Goal: Task Accomplishment & Management: Manage account settings

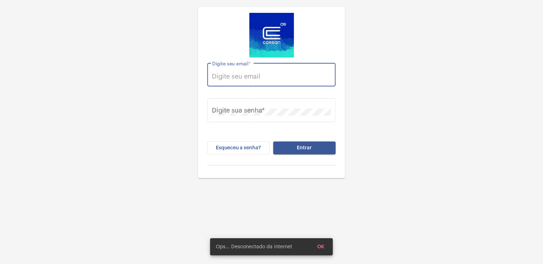
click at [293, 77] on input "Digite seu email *" at bounding box center [271, 76] width 119 height 7
type input "[EMAIL_ADDRESS][PERSON_NAME][DOMAIN_NAME]"
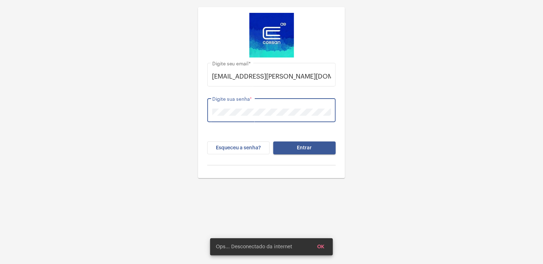
click at [273, 141] on button "Entrar" at bounding box center [304, 147] width 62 height 13
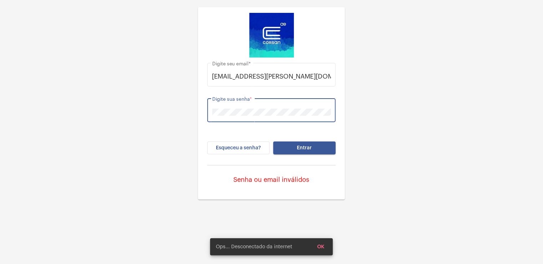
click at [273, 141] on button "Entrar" at bounding box center [304, 147] width 62 height 13
